Goal: Consume media (video, audio)

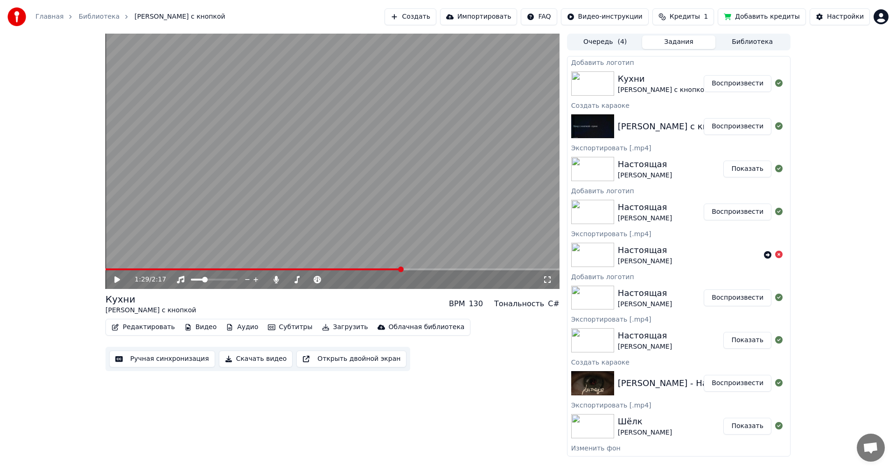
click at [482, 224] on video at bounding box center [332, 161] width 454 height 255
click at [387, 218] on video at bounding box center [332, 161] width 454 height 255
click at [733, 84] on button "Воспроизвести" at bounding box center [738, 83] width 68 height 17
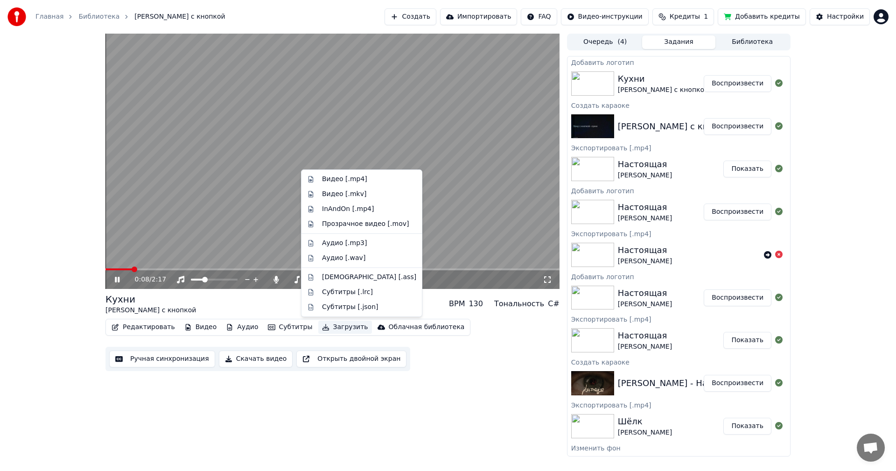
click at [324, 328] on button "Загрузить" at bounding box center [345, 327] width 54 height 13
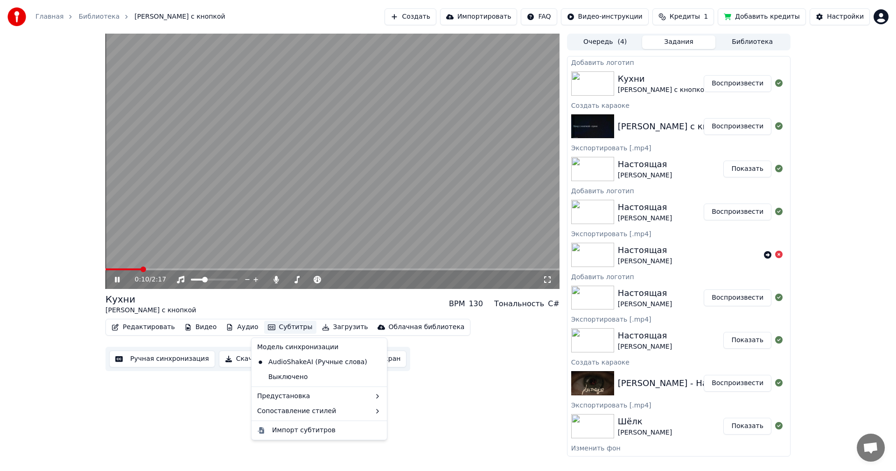
click at [229, 365] on button "Скачать видео" at bounding box center [256, 359] width 74 height 17
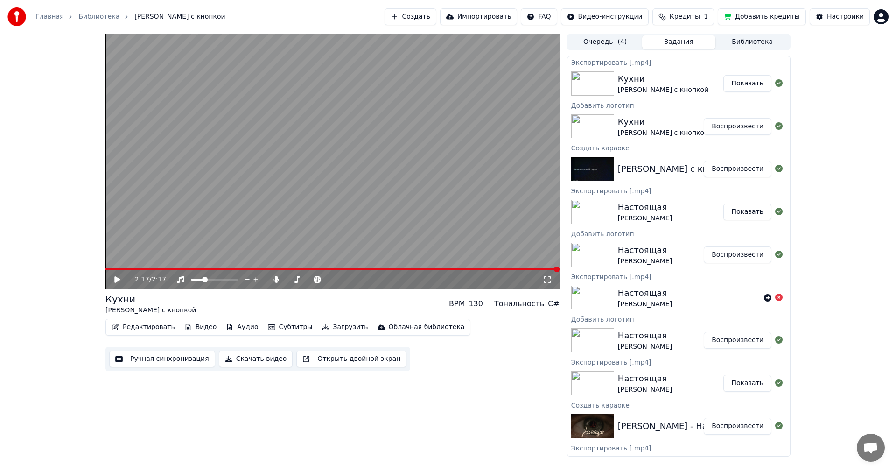
click at [736, 87] on button "Показать" at bounding box center [748, 83] width 48 height 17
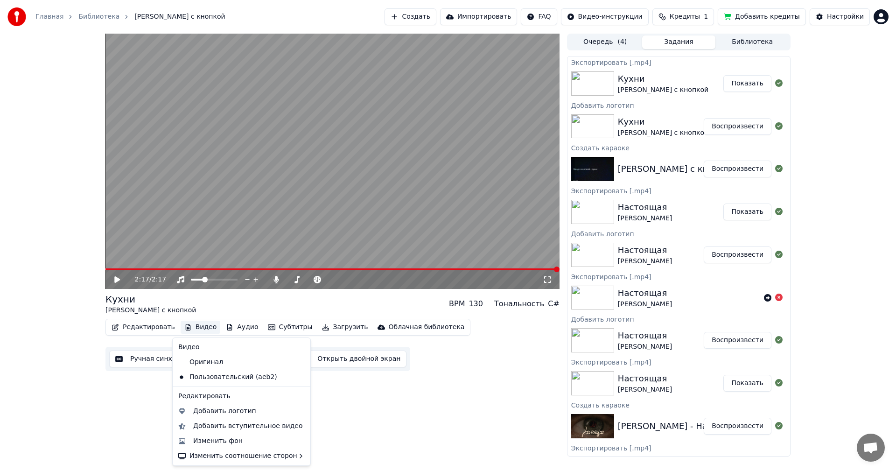
click at [195, 326] on button "Видео" at bounding box center [201, 327] width 40 height 13
click at [225, 439] on div "Изменить фон" at bounding box center [217, 440] width 49 height 9
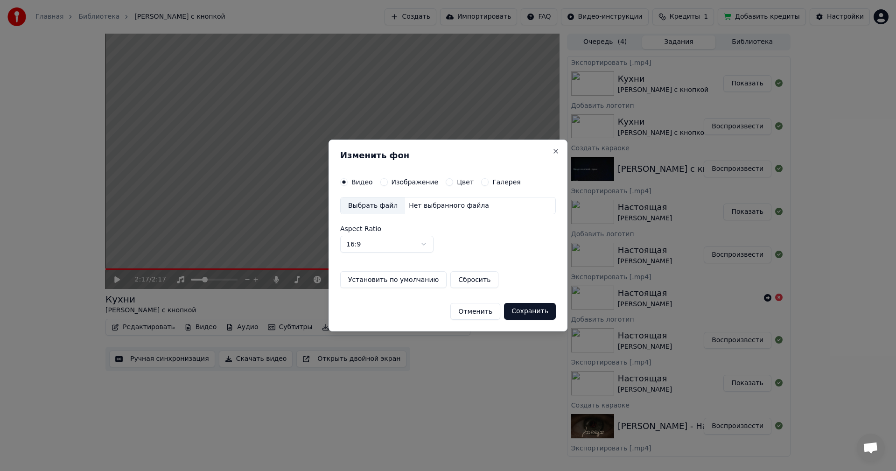
click at [410, 181] on label "Изображение" at bounding box center [415, 182] width 47 height 7
click at [388, 181] on button "Изображение" at bounding box center [383, 181] width 7 height 7
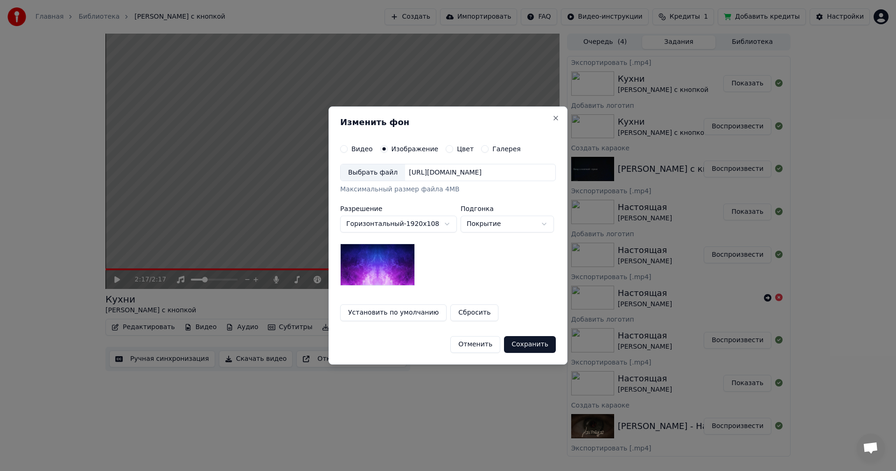
click at [373, 176] on div "Выбрать файл" at bounding box center [373, 172] width 64 height 17
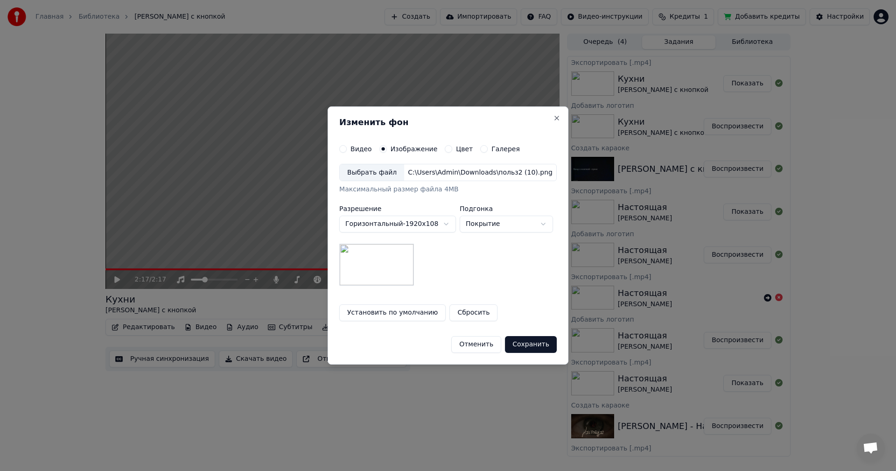
click at [546, 344] on button "Сохранить" at bounding box center [531, 344] width 52 height 17
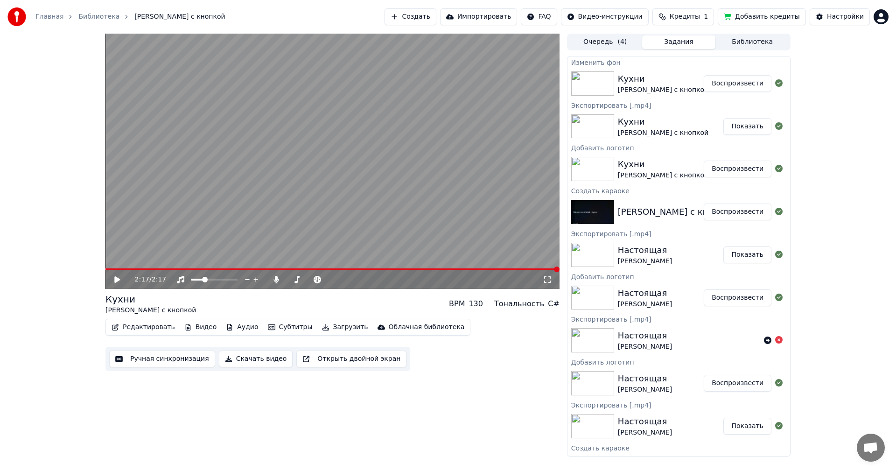
click at [732, 81] on button "Воспроизвести" at bounding box center [738, 83] width 68 height 17
click at [475, 201] on video at bounding box center [332, 161] width 454 height 255
click at [105, 271] on span at bounding box center [108, 270] width 6 height 6
click at [120, 280] on icon at bounding box center [124, 279] width 22 height 7
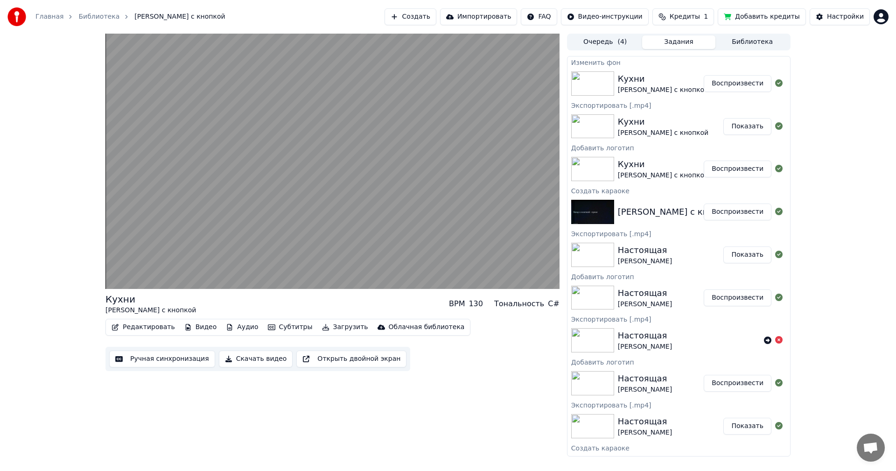
click at [246, 359] on button "Скачать видео" at bounding box center [256, 359] width 74 height 17
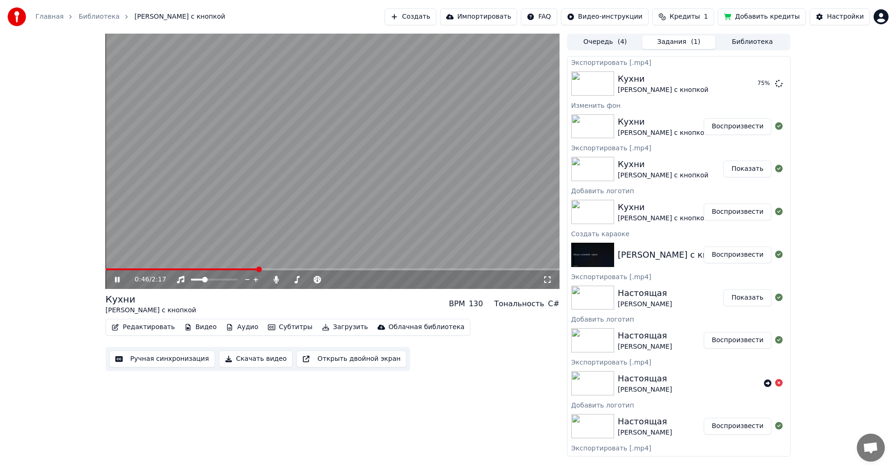
click at [508, 176] on video at bounding box center [332, 161] width 454 height 255
click at [424, 127] on video at bounding box center [332, 161] width 454 height 255
click at [21, 14] on img at bounding box center [16, 16] width 19 height 19
